Goal: Task Accomplishment & Management: Complete application form

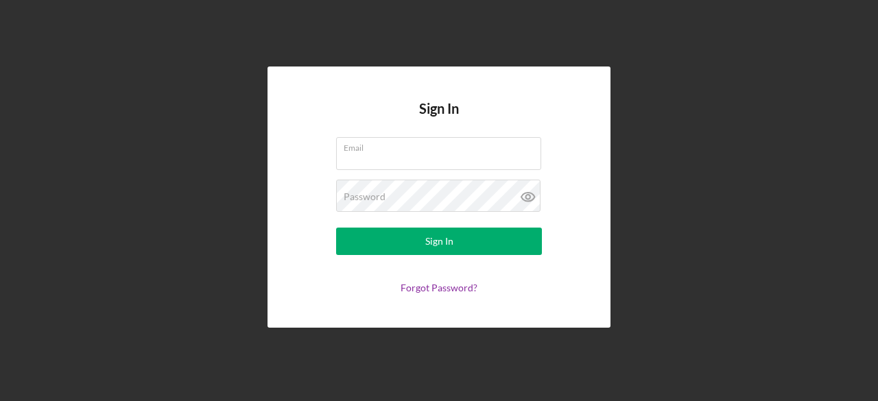
type input "[EMAIL_ADDRESS][DOMAIN_NAME]"
click at [452, 242] on div "Sign In" at bounding box center [439, 241] width 28 height 27
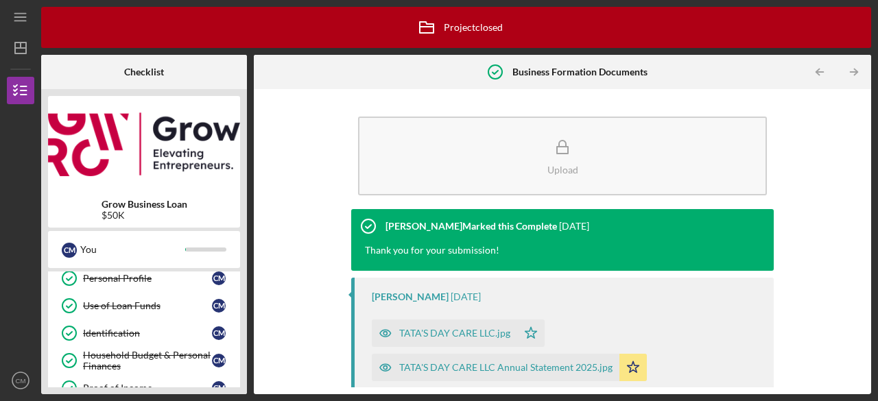
scroll to position [226, 0]
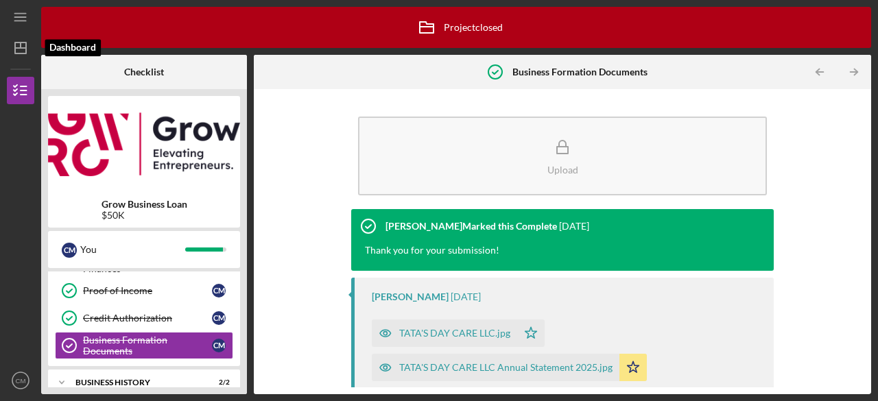
click at [22, 49] on icon "Icon/Dashboard" at bounding box center [20, 48] width 34 height 34
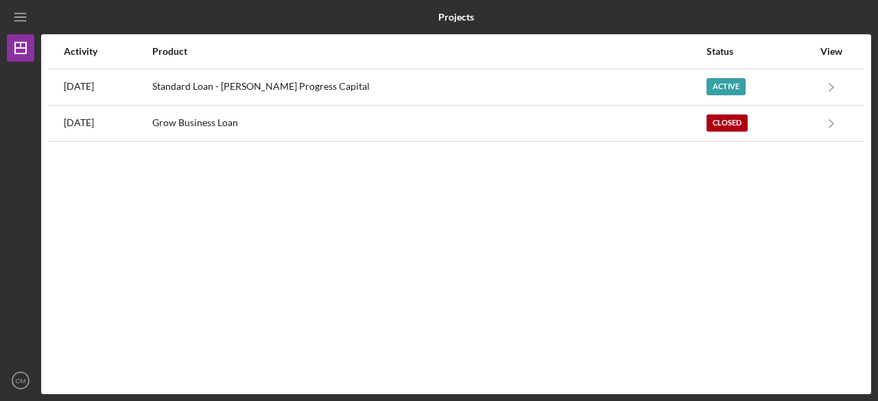
click at [275, 121] on div "Grow Business Loan" at bounding box center [428, 123] width 553 height 34
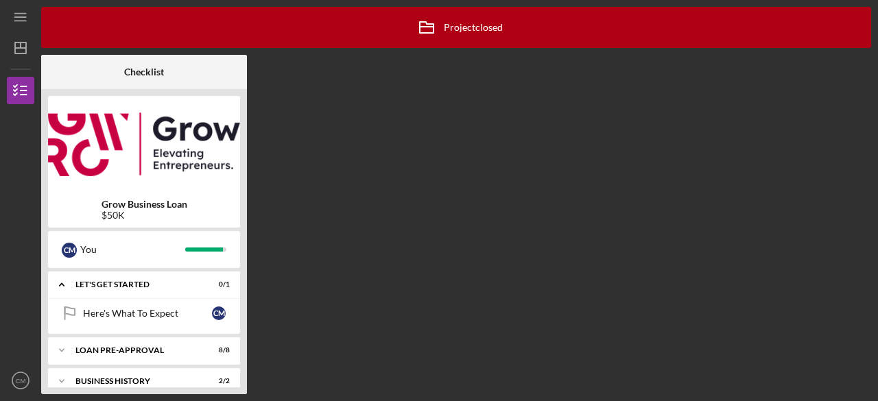
click at [122, 347] on div "Loan Pre-Approval" at bounding box center [135, 351] width 120 height 8
click at [125, 279] on div "Icon/Expander Let's Get Started 0 / 1" at bounding box center [144, 285] width 192 height 28
click at [106, 347] on div "Loan Pre-Approval" at bounding box center [135, 351] width 120 height 8
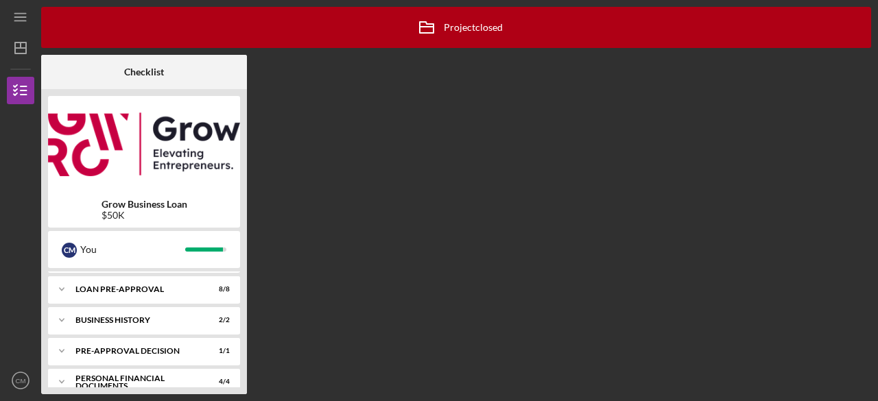
click at [117, 290] on div "Loan Pre-Approval" at bounding box center [135, 289] width 120 height 8
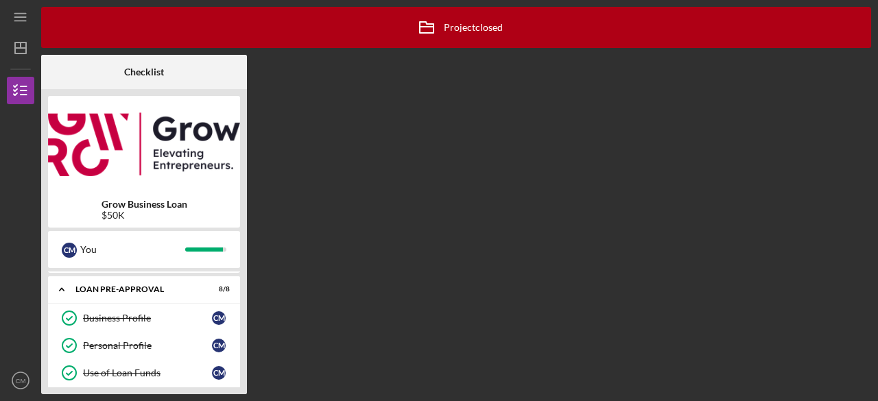
click at [119, 318] on div "Business Profile" at bounding box center [147, 318] width 129 height 11
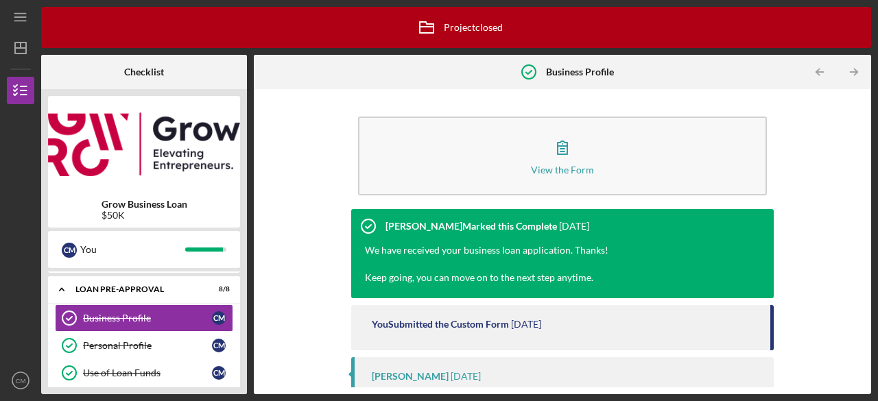
click at [554, 152] on icon "button" at bounding box center [563, 147] width 34 height 34
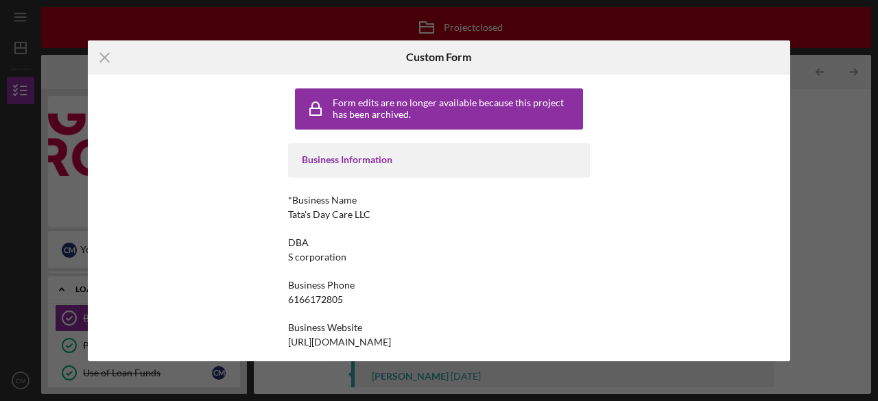
click at [104, 54] on icon "Icon/Menu Close" at bounding box center [105, 57] width 34 height 34
